Goal: Navigation & Orientation: Find specific page/section

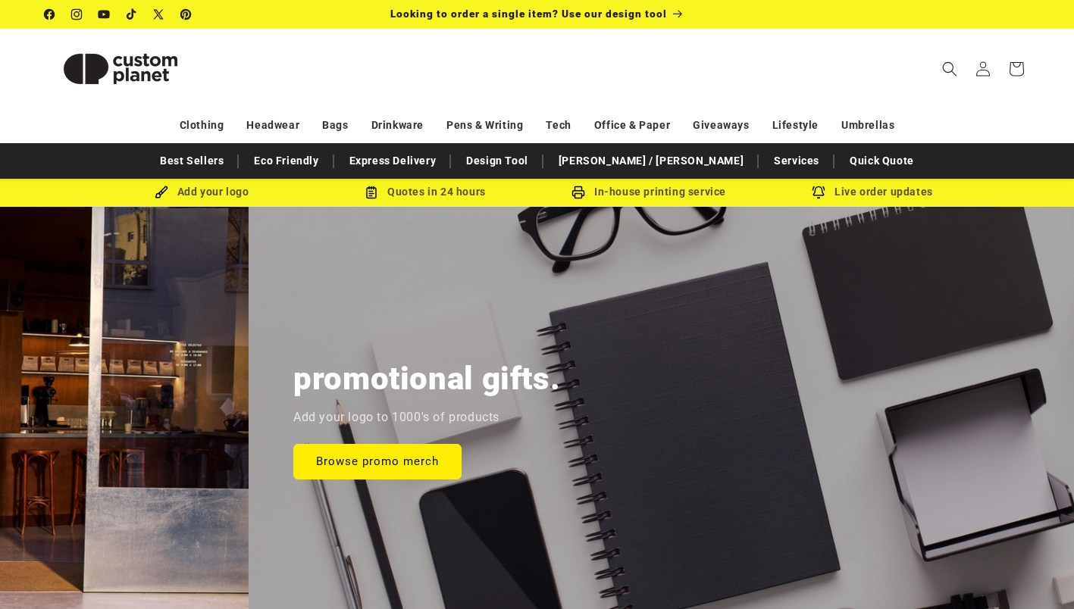
scroll to position [0, 2147]
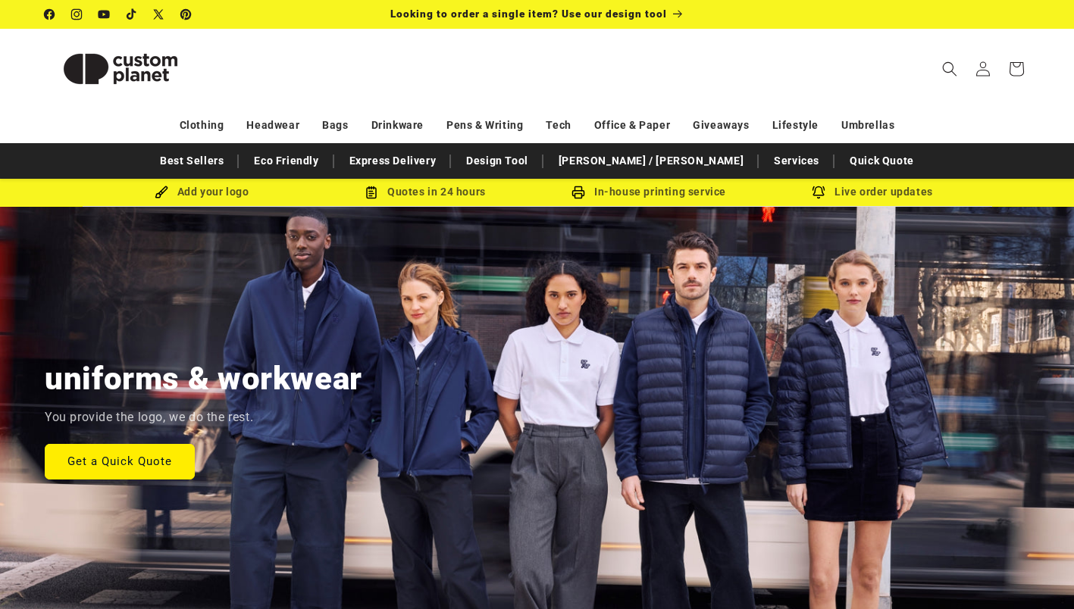
click at [78, 72] on img at bounding box center [121, 69] width 152 height 68
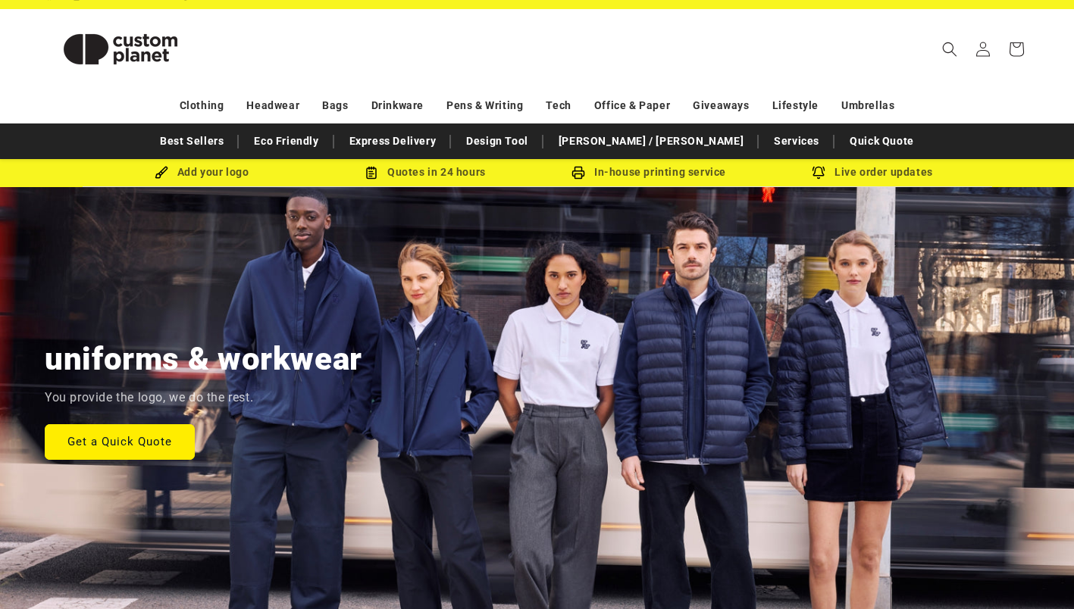
click at [326, 141] on link "Eco Friendly" at bounding box center [286, 141] width 80 height 27
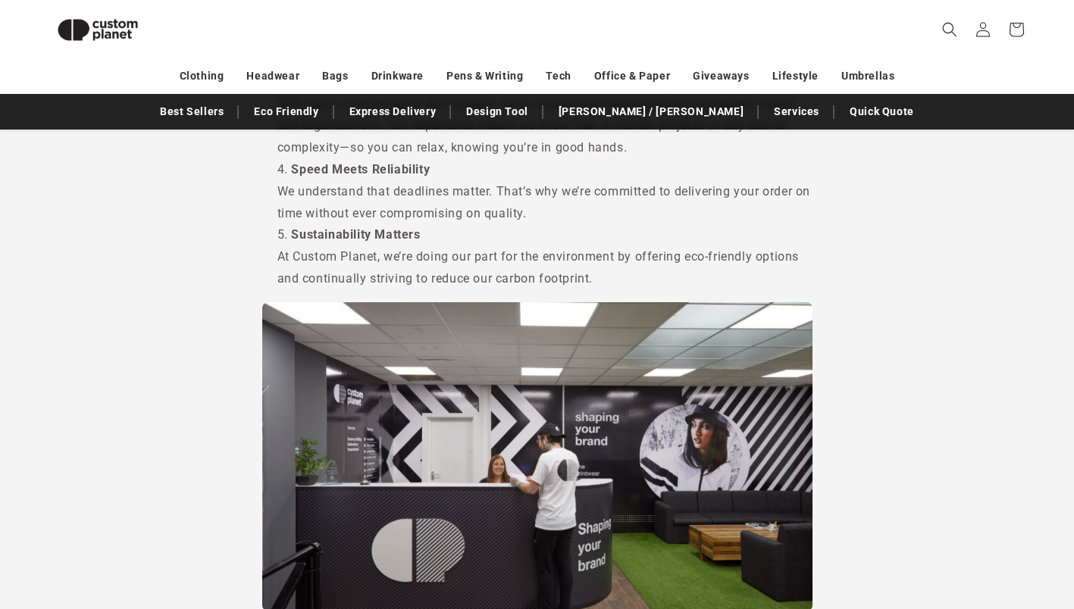
scroll to position [901, 0]
